Goal: Check status: Check status

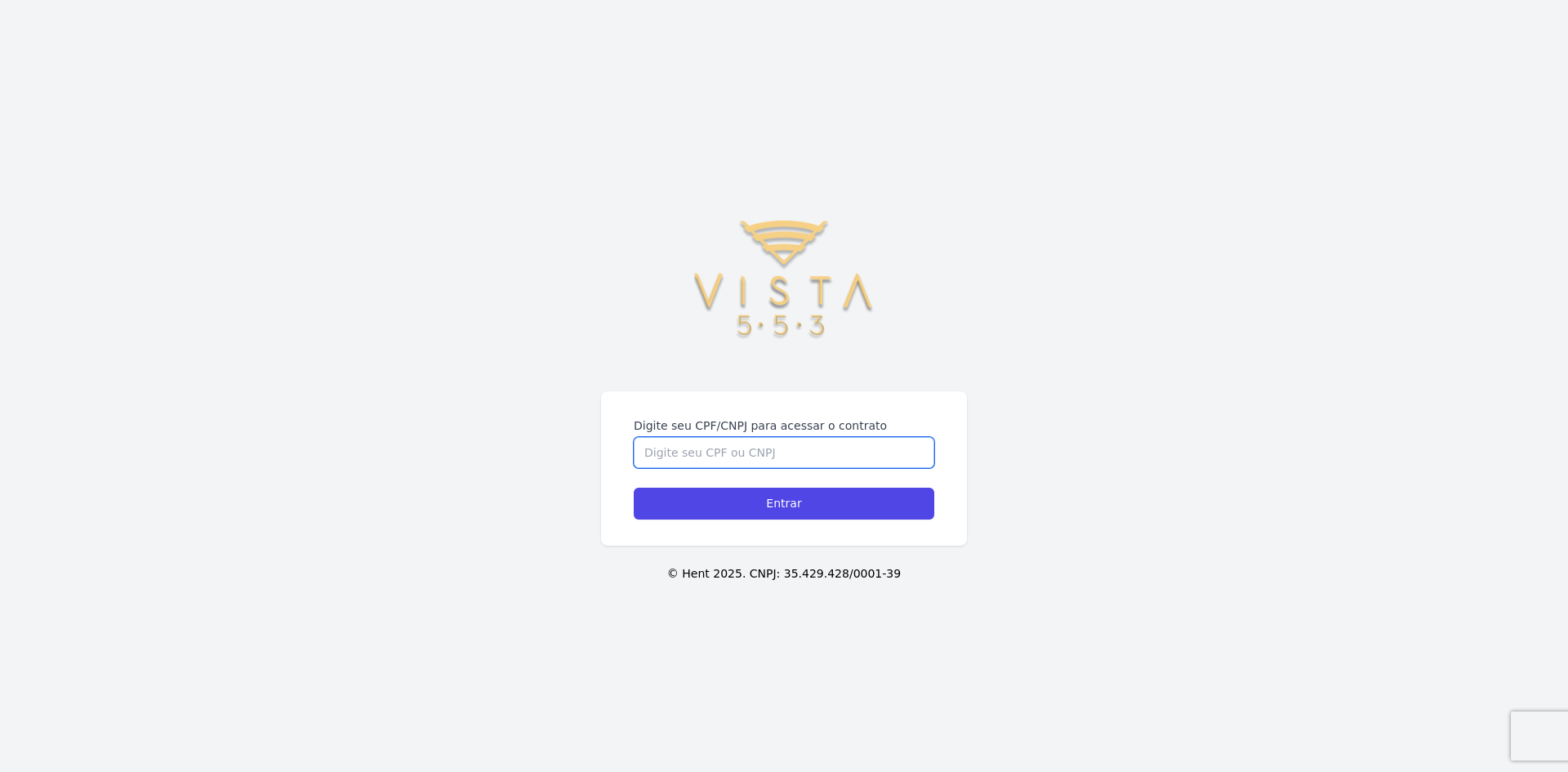
click at [730, 457] on input "Digite seu CPF/CNPJ para acessar o contrato" at bounding box center [783, 453] width 300 height 31
type input "39533251832"
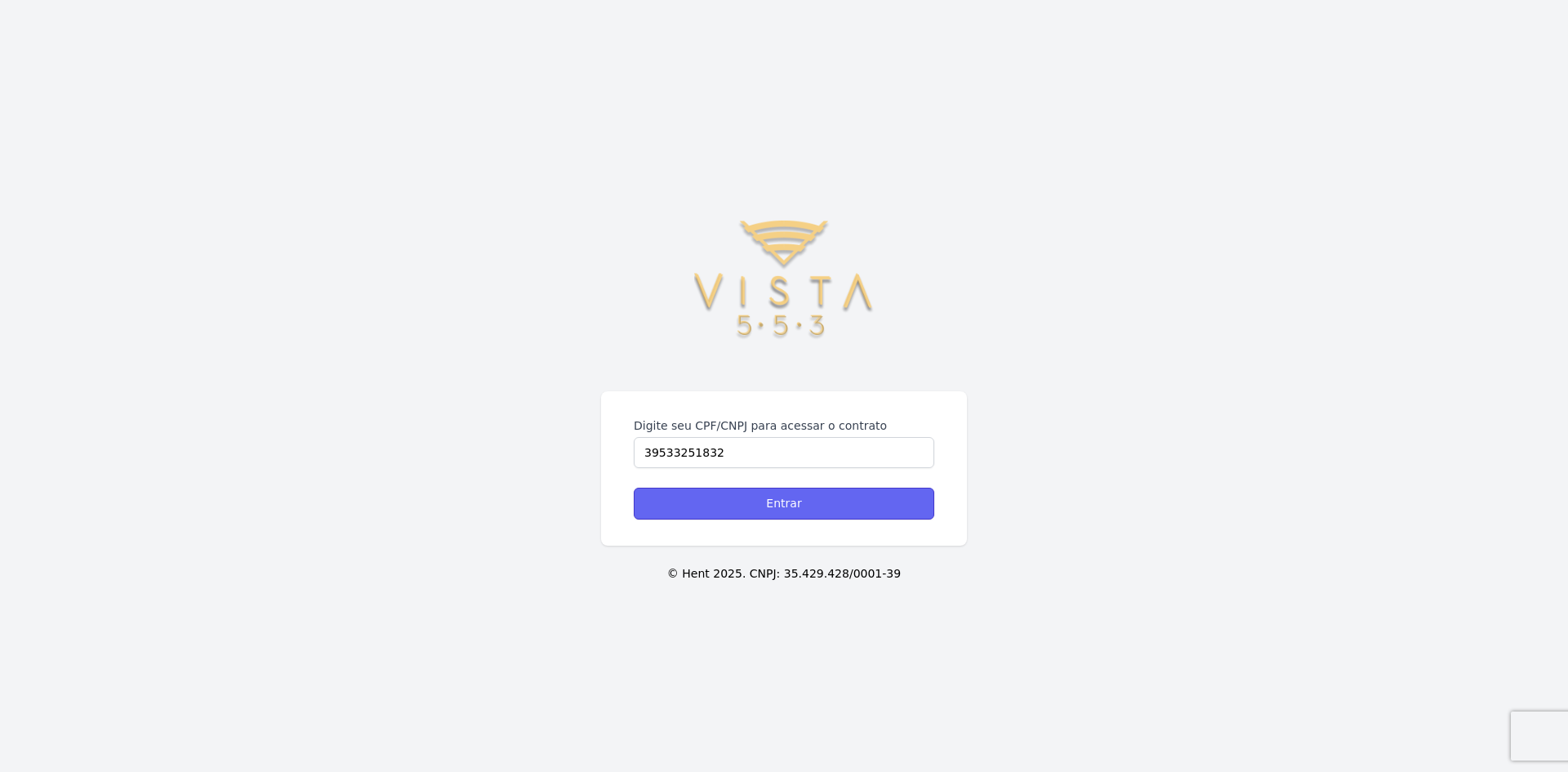
click at [725, 495] on input "Entrar" at bounding box center [783, 503] width 300 height 32
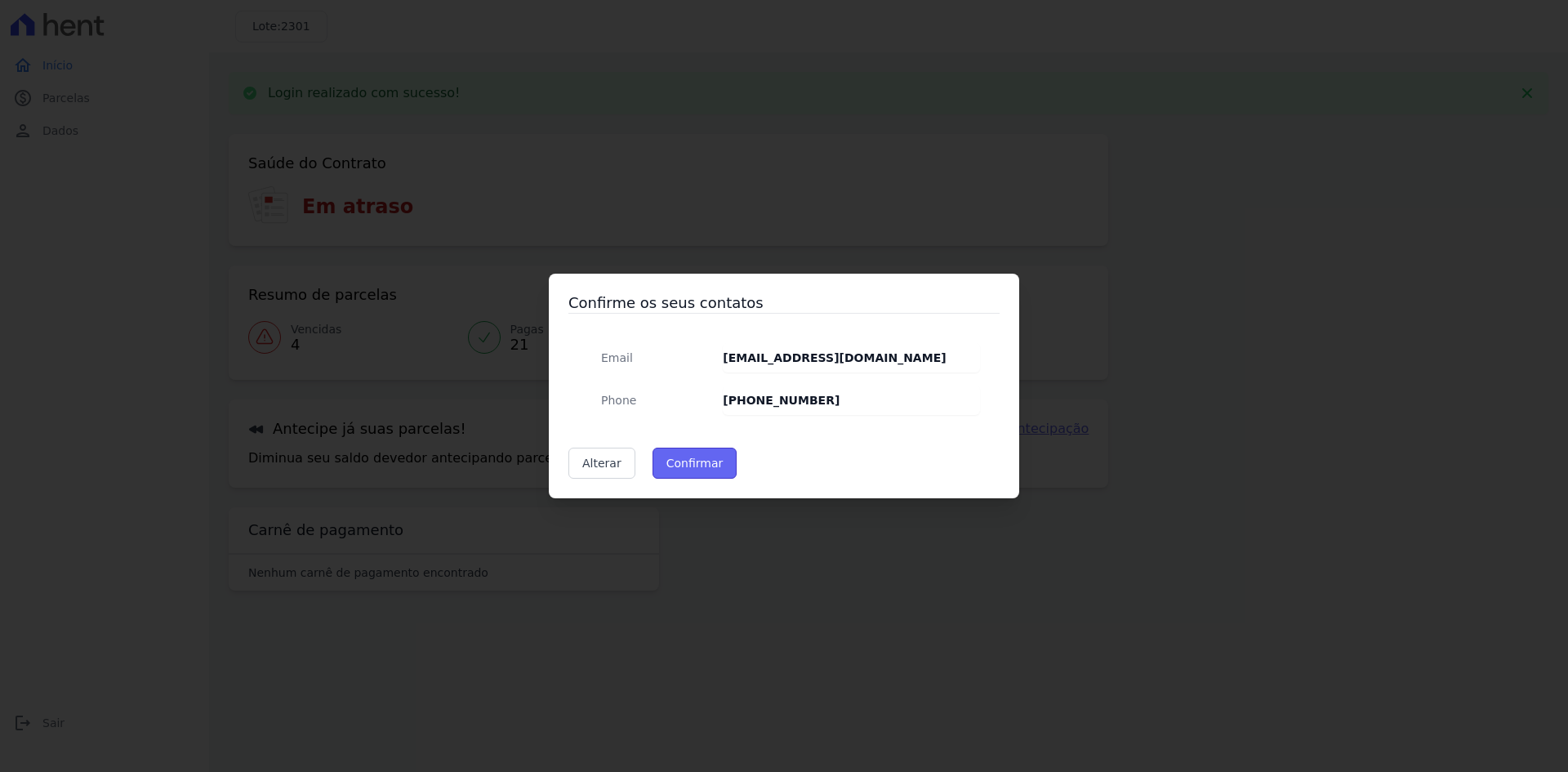
click at [709, 459] on button "Confirmar" at bounding box center [695, 463] width 85 height 31
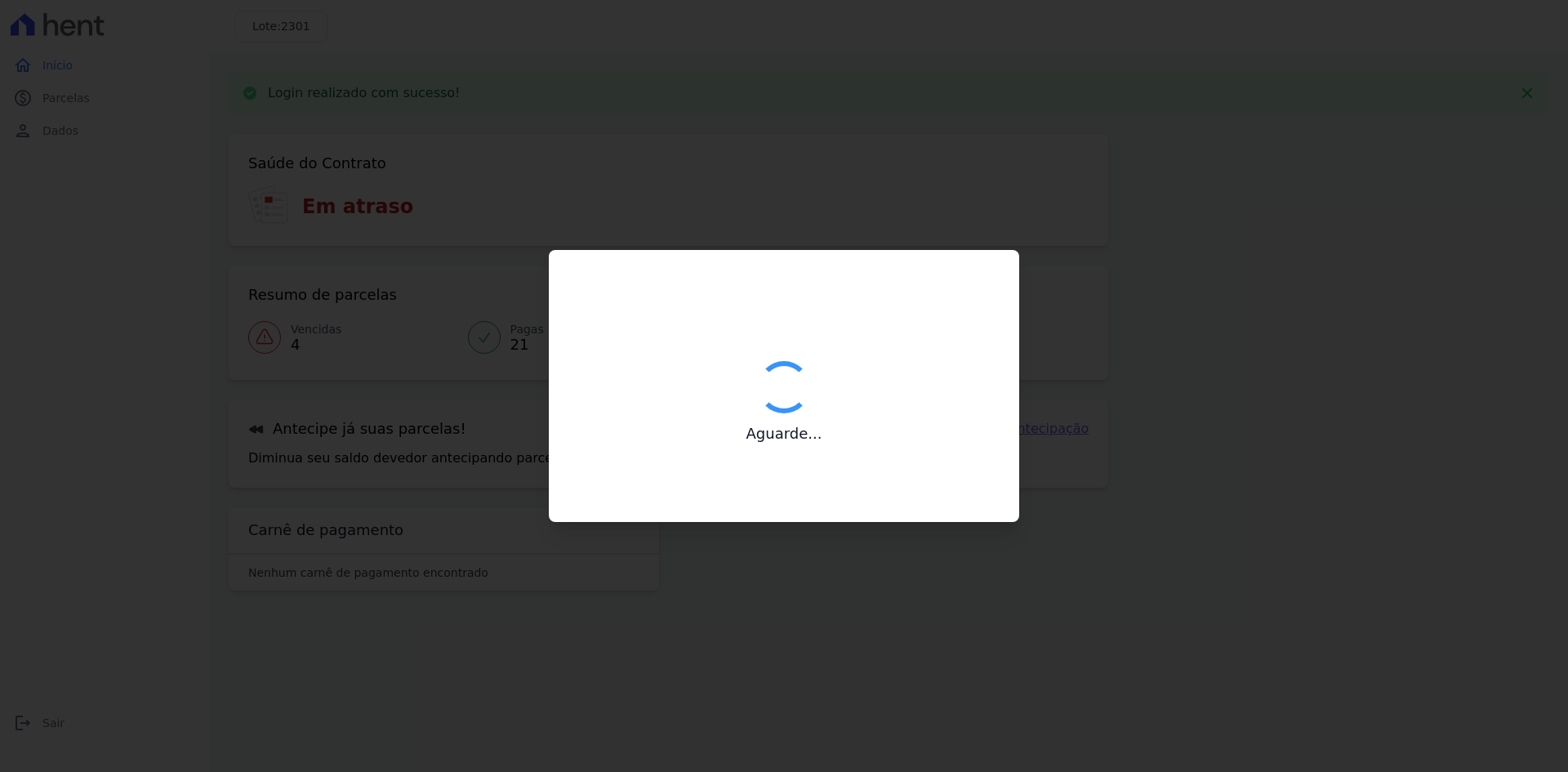
type input "Contatos confirmados com sucesso."
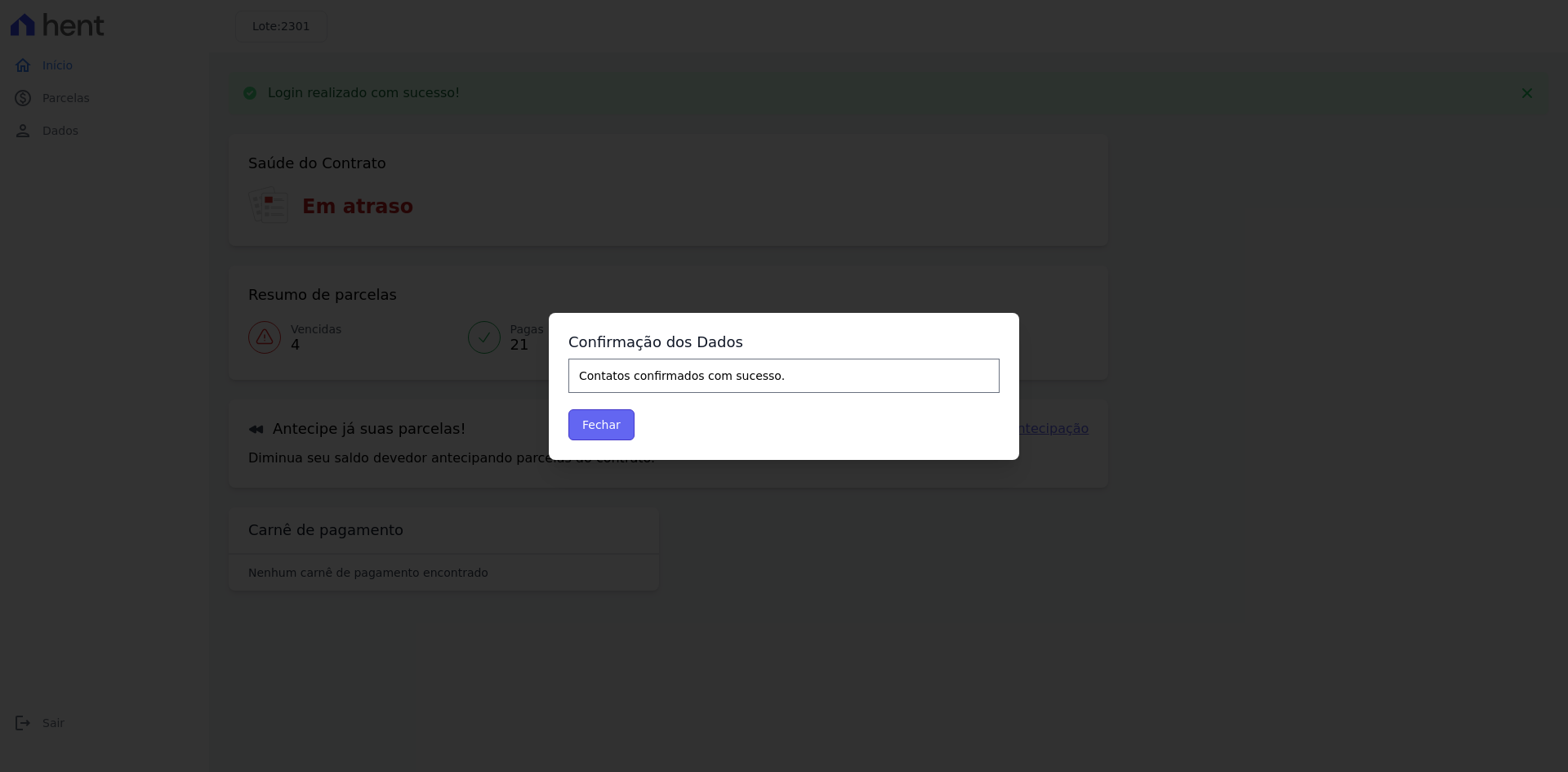
click at [619, 416] on button "Fechar" at bounding box center [601, 424] width 66 height 31
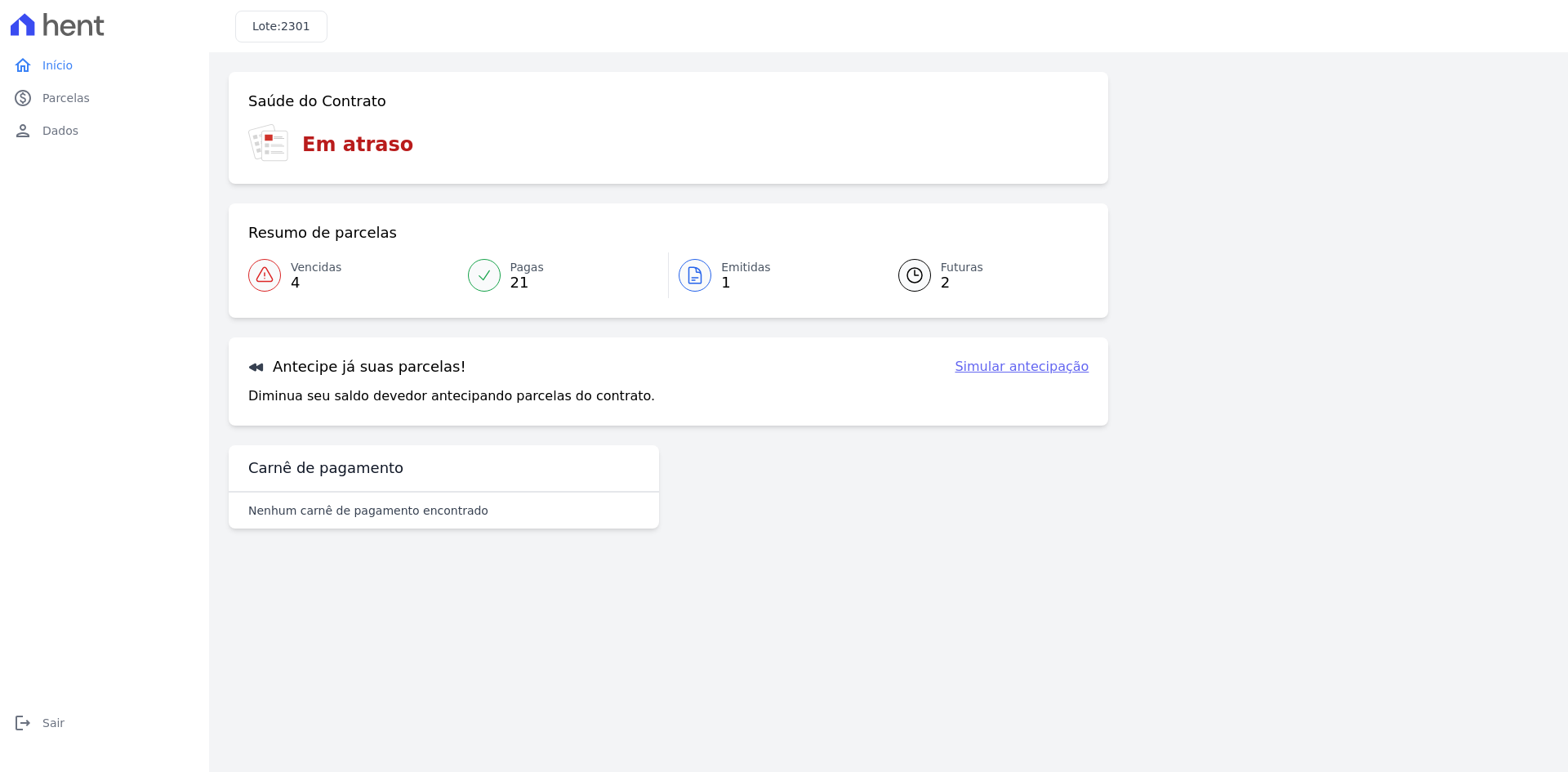
click at [298, 280] on span "4" at bounding box center [316, 282] width 51 height 13
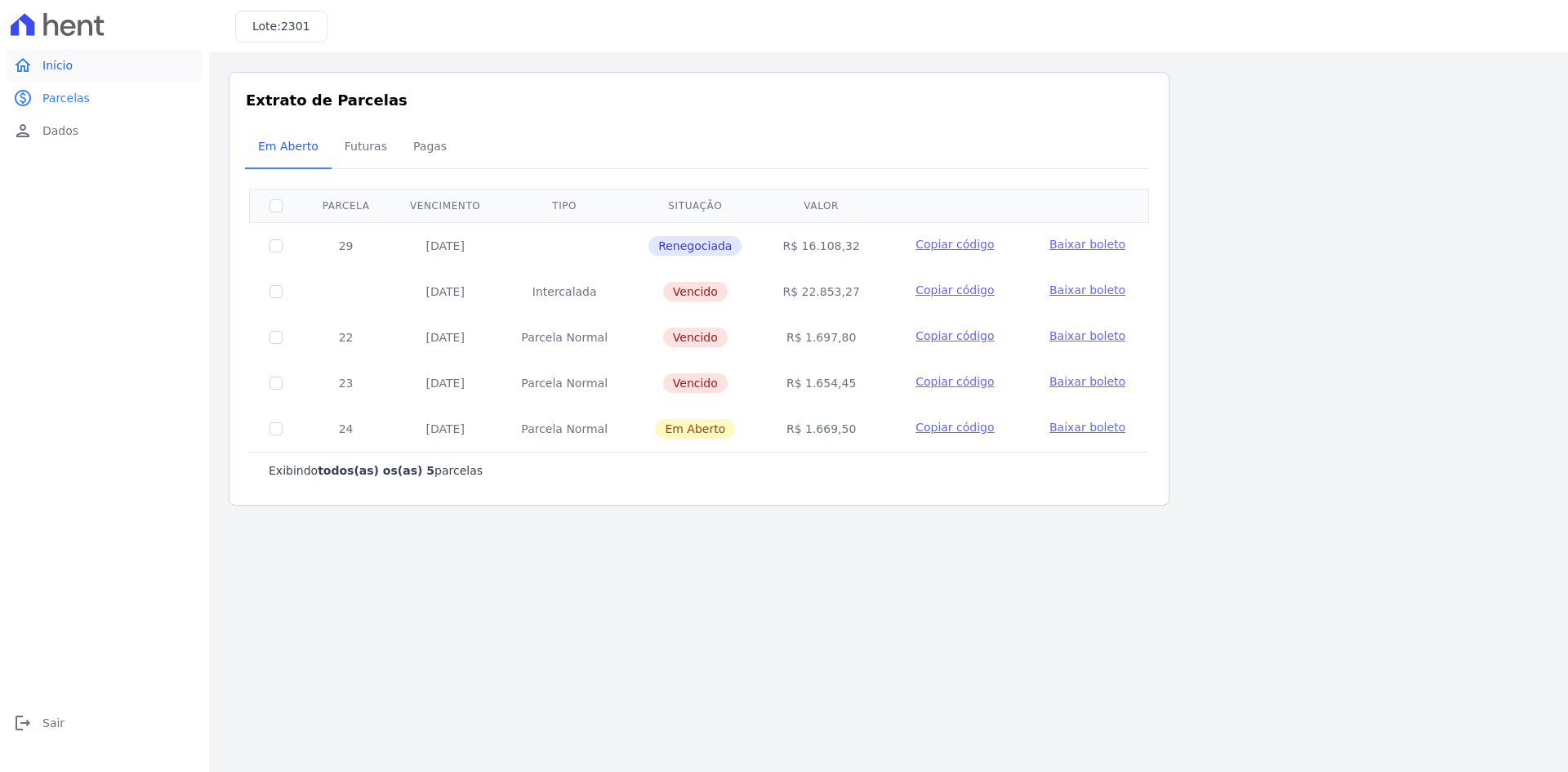
click at [86, 67] on link "home Início" at bounding box center [105, 65] width 196 height 33
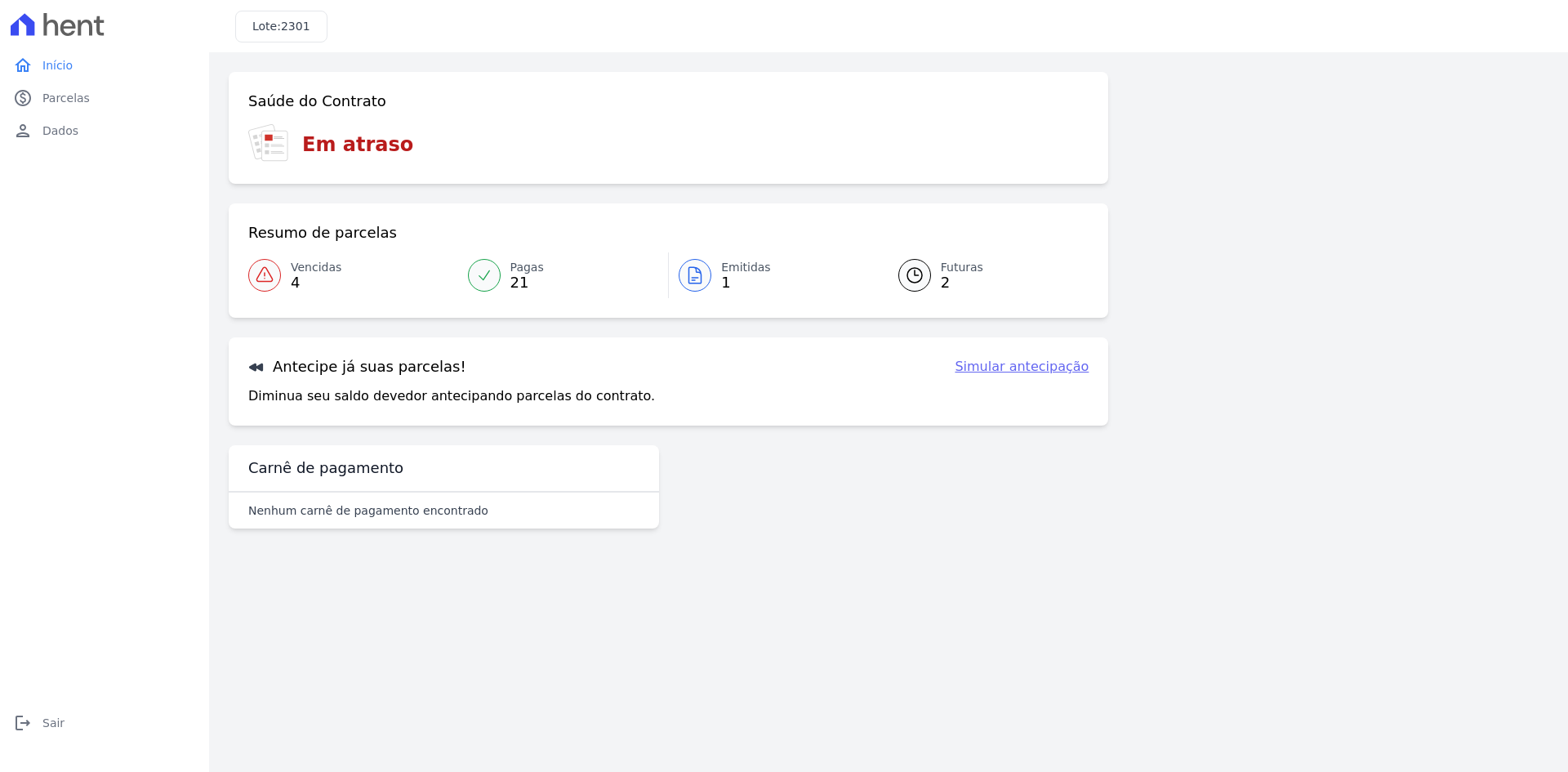
click at [494, 285] on div at bounding box center [485, 276] width 33 height 33
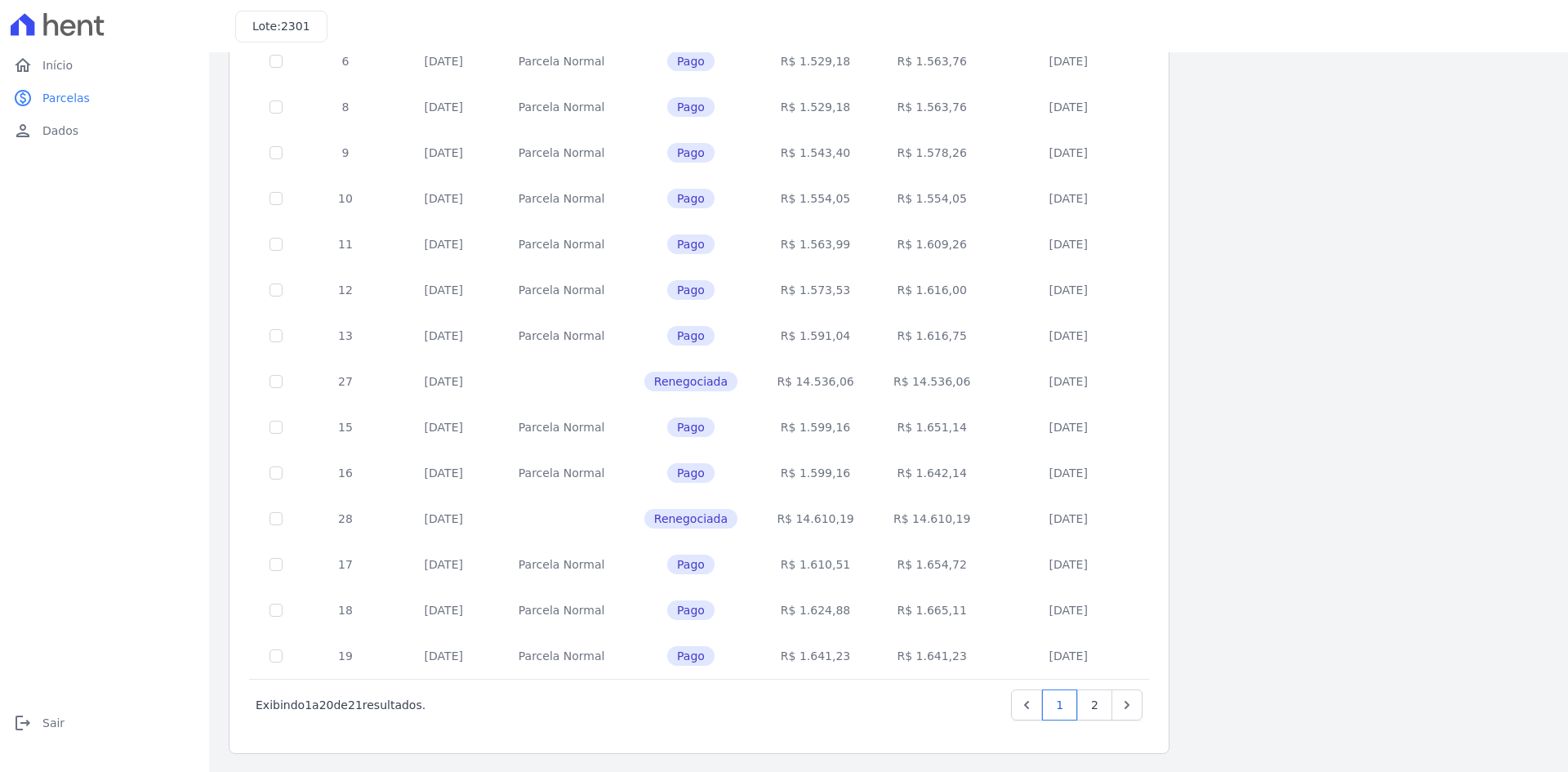
scroll to position [460, 0]
click at [1102, 705] on link "2" at bounding box center [1095, 703] width 35 height 31
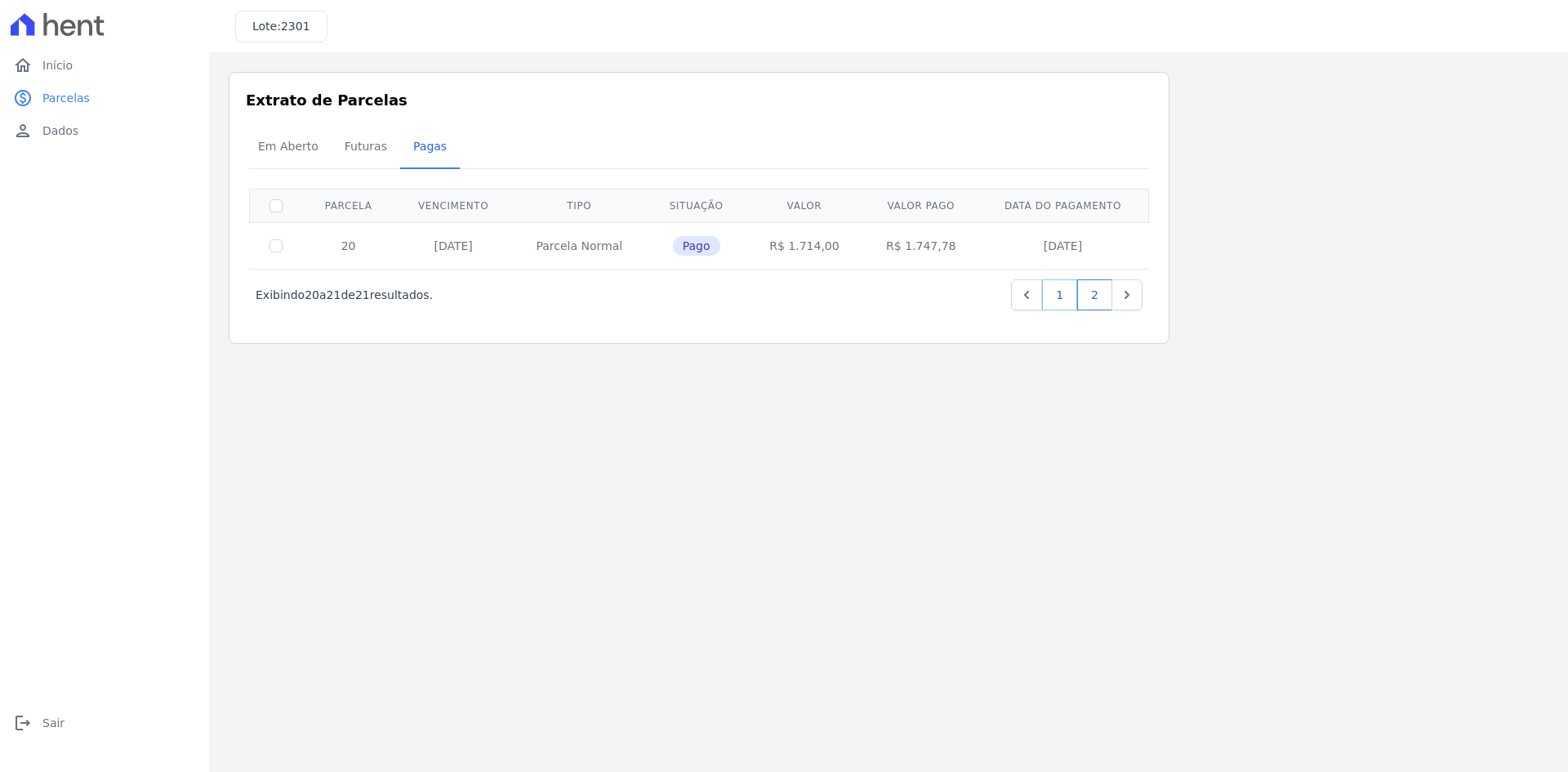
click at [1062, 300] on link "1" at bounding box center [1060, 295] width 35 height 31
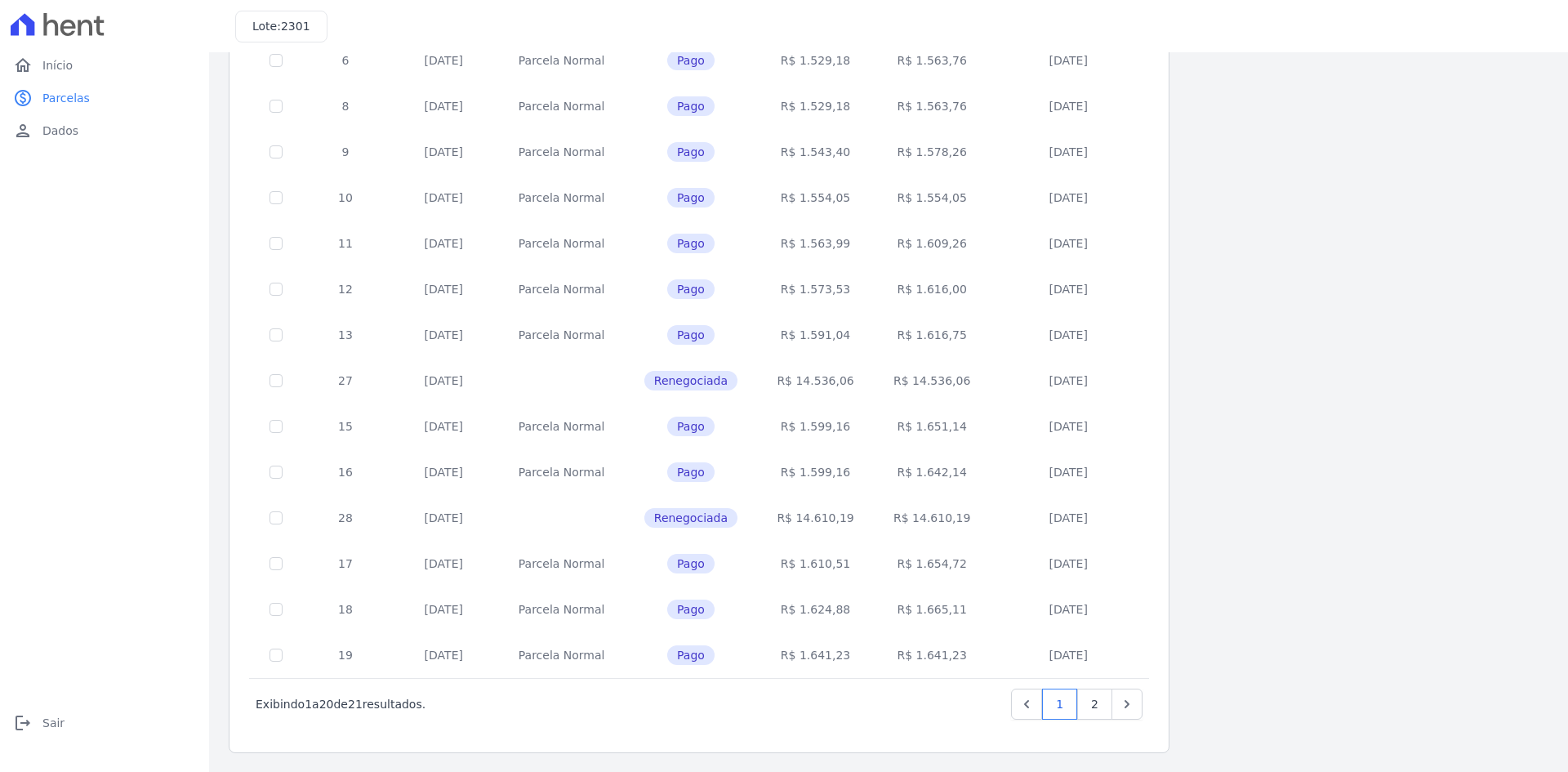
scroll to position [460, 0]
click at [1103, 704] on link "2" at bounding box center [1095, 703] width 35 height 31
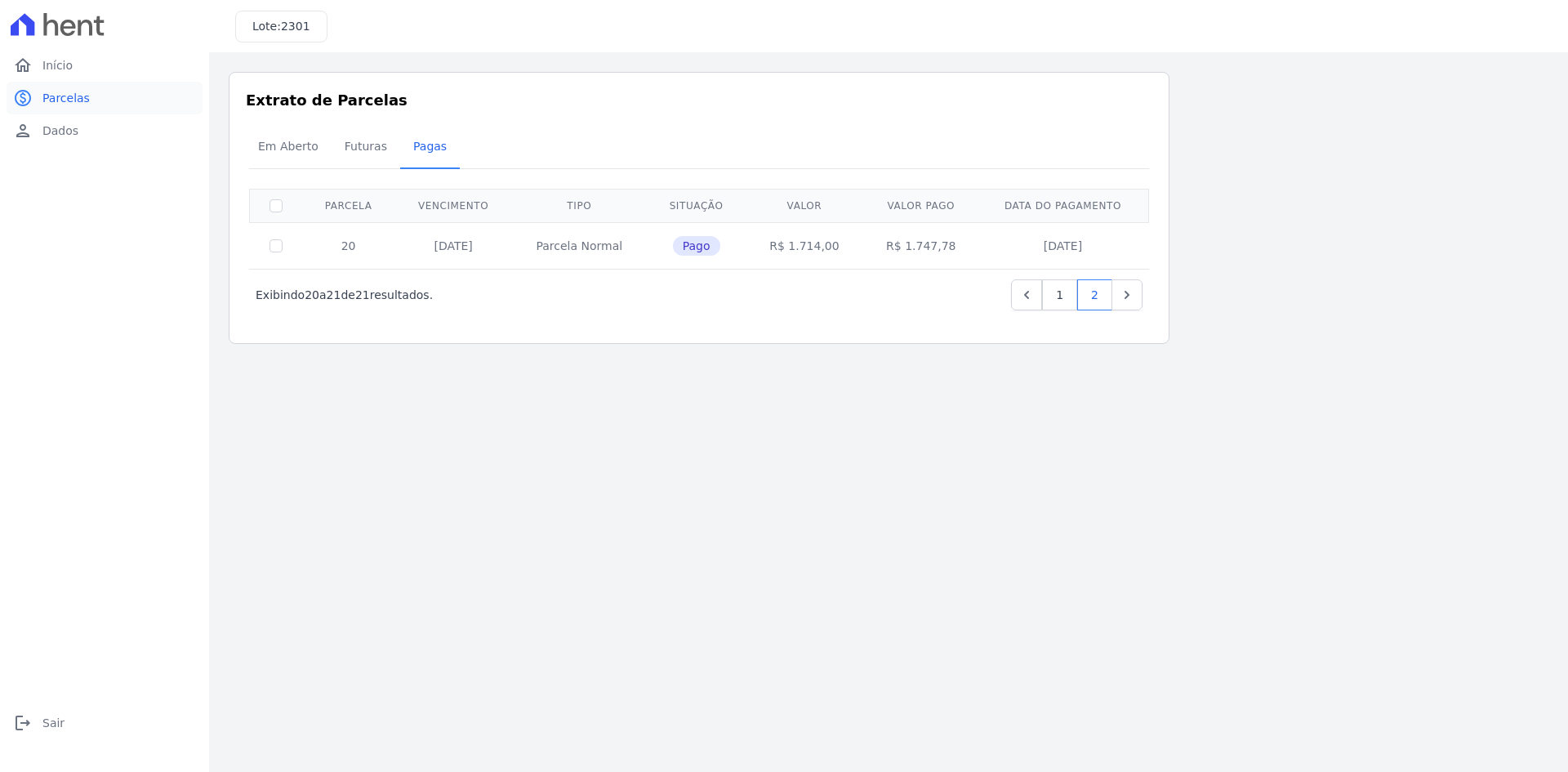
click at [70, 99] on span "Parcelas" at bounding box center [66, 97] width 48 height 17
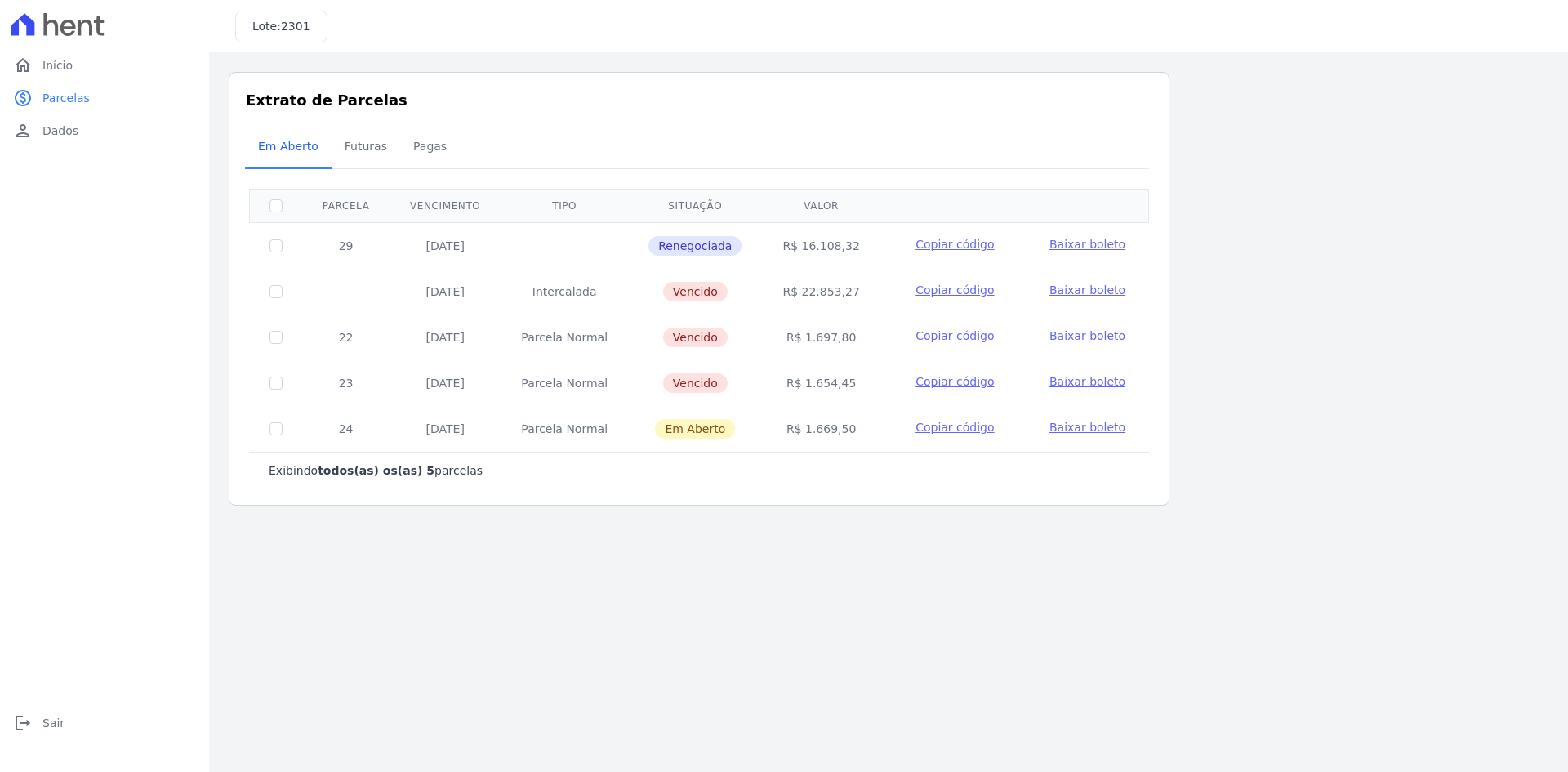
click at [1085, 379] on span "Baixar boleto" at bounding box center [1087, 381] width 76 height 13
click at [713, 250] on span "Renegociada" at bounding box center [696, 246] width 93 height 19
